Goal: Navigation & Orientation: Understand site structure

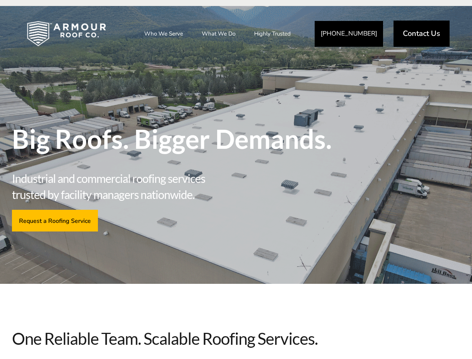
click at [236, 179] on span "Industrial and commercial roofing services trusted by facility managers nationw…" at bounding box center [124, 186] width 224 height 32
click at [164, 34] on link "Who We Serve" at bounding box center [164, 33] width 54 height 19
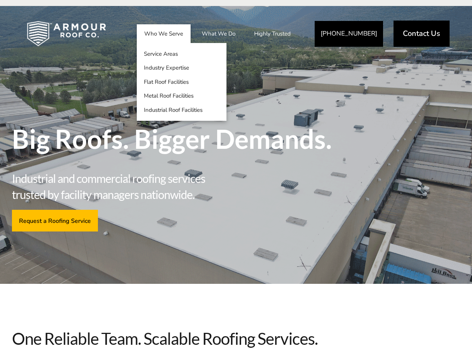
click at [219, 34] on link "What We Do" at bounding box center [218, 33] width 49 height 19
click at [273, 34] on link "Highly Trusted" at bounding box center [273, 33] width 52 height 19
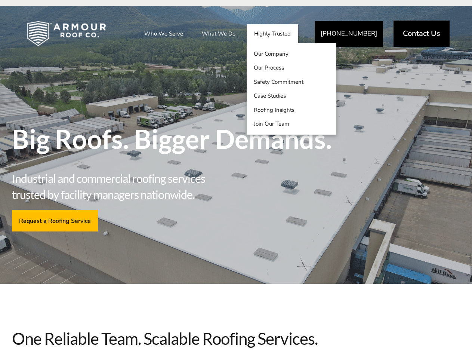
click at [236, 182] on span "Industrial and commercial roofing services trusted by facility managers nationw…" at bounding box center [124, 186] width 224 height 32
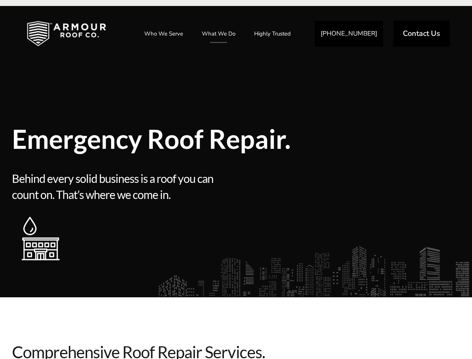
click at [236, 179] on div at bounding box center [289, 218] width 111 height 97
click at [164, 34] on link "Who We Serve" at bounding box center [164, 33] width 54 height 19
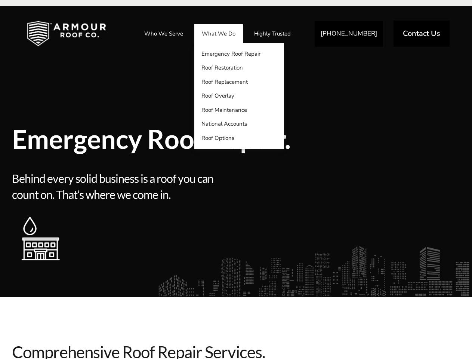
click at [219, 34] on link "What We Do" at bounding box center [218, 33] width 49 height 19
click at [273, 34] on link "Highly Trusted" at bounding box center [273, 33] width 52 height 19
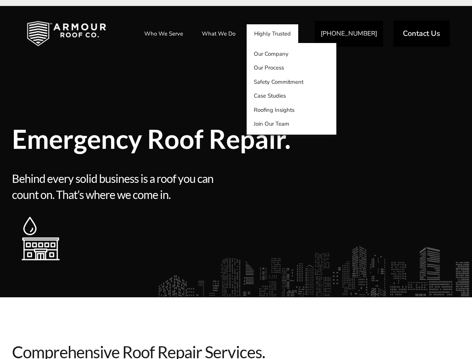
click at [236, 182] on div at bounding box center [289, 218] width 111 height 97
